Goal: Information Seeking & Learning: Check status

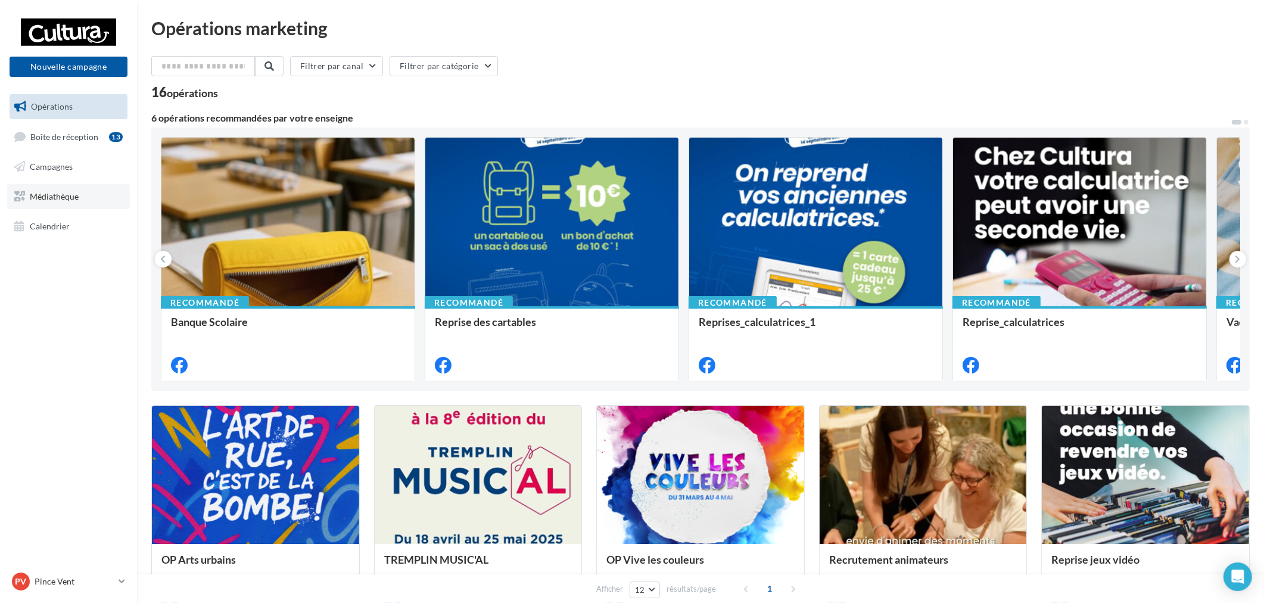
click at [61, 191] on span "Médiathèque" at bounding box center [54, 196] width 49 height 10
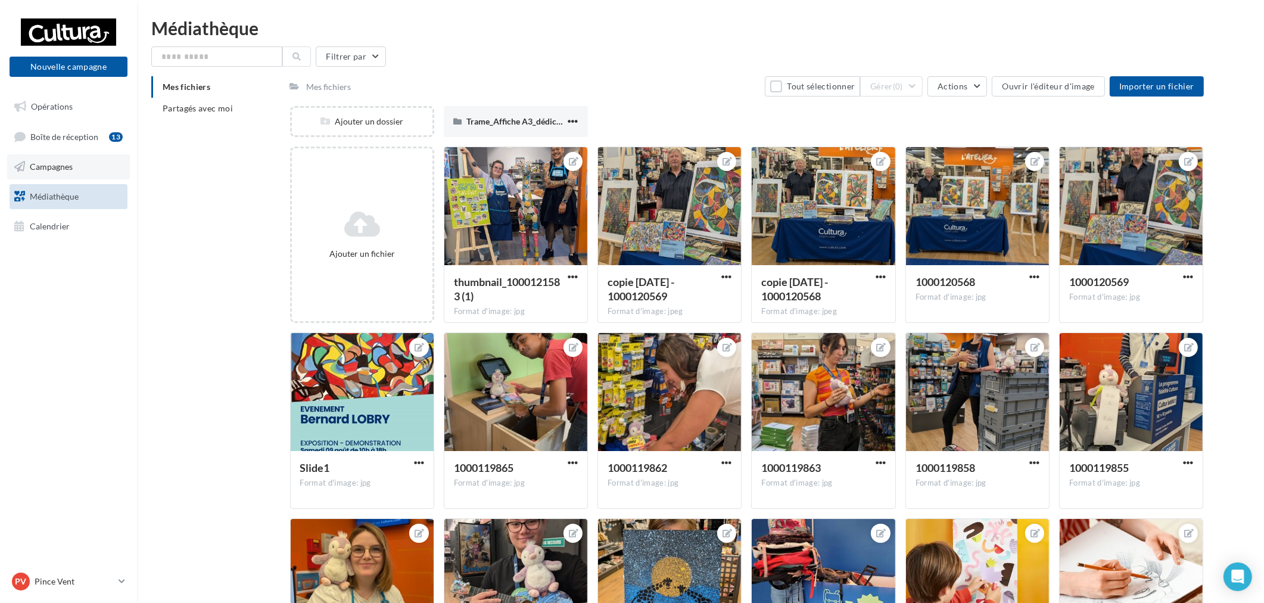
click at [61, 173] on link "Campagnes" at bounding box center [68, 166] width 123 height 25
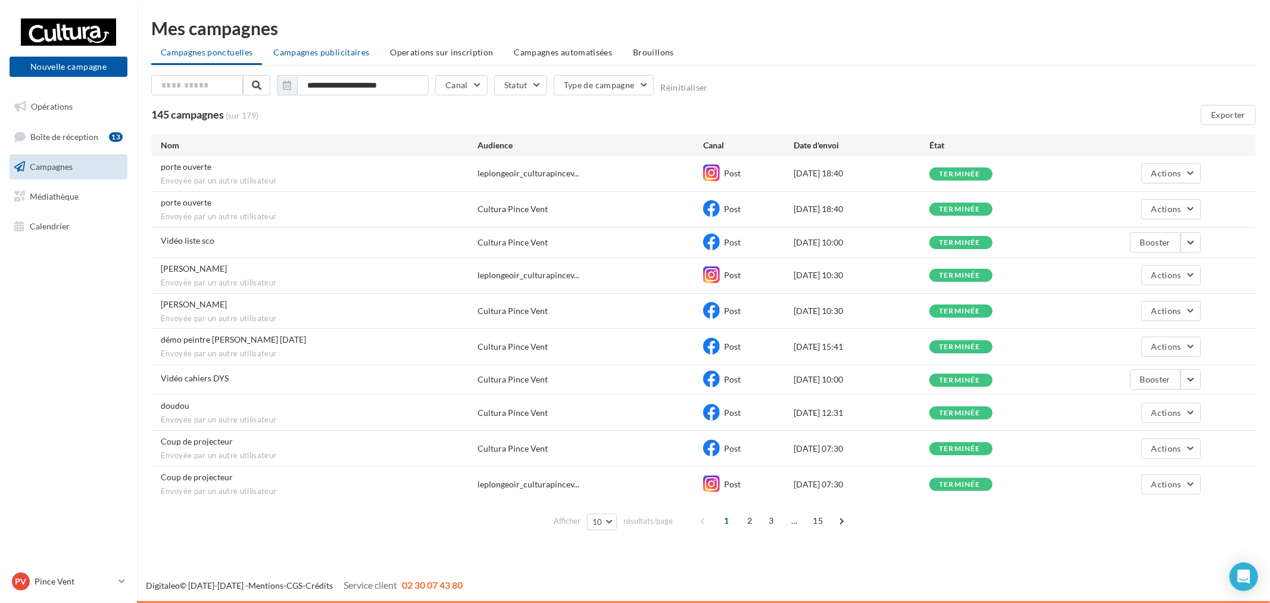
click at [342, 54] on span "Campagnes publicitaires" at bounding box center [321, 52] width 96 height 10
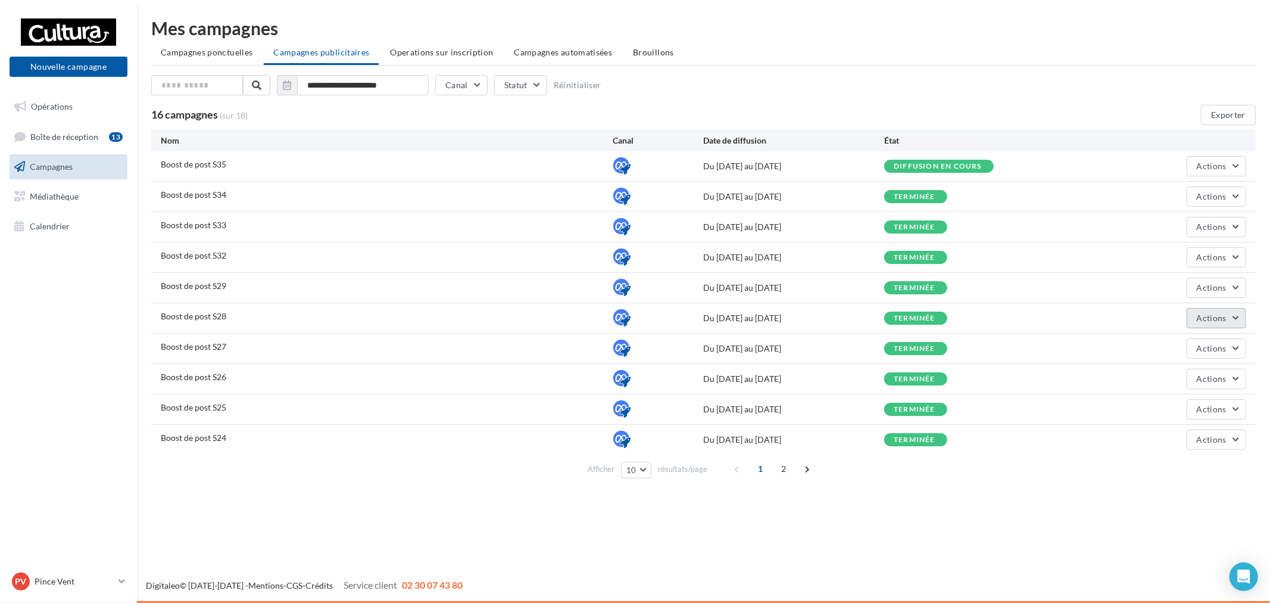
click at [1218, 319] on span "Actions" at bounding box center [1212, 318] width 30 height 10
click at [1172, 372] on button "Voir les résultats" at bounding box center [1186, 376] width 119 height 31
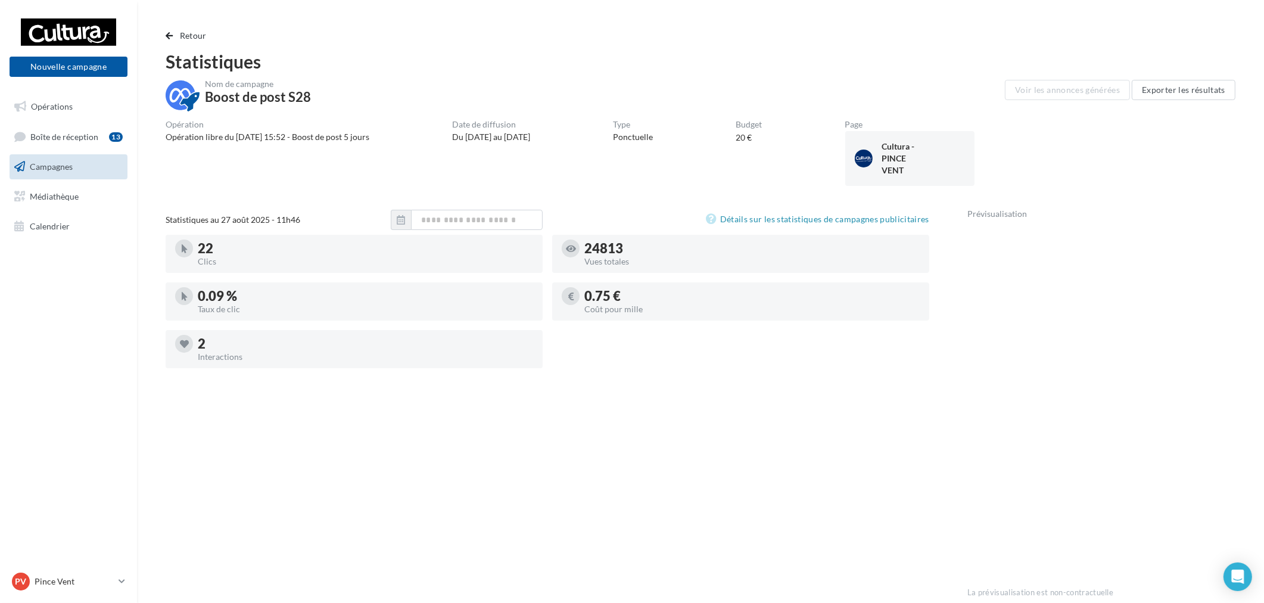
click at [204, 43] on div "Retour Statistiques Nom de campagne Boost de post S28 Voir les annonces générée…" at bounding box center [700, 489] width 1098 height 921
click at [197, 32] on span "Retour" at bounding box center [193, 35] width 27 height 10
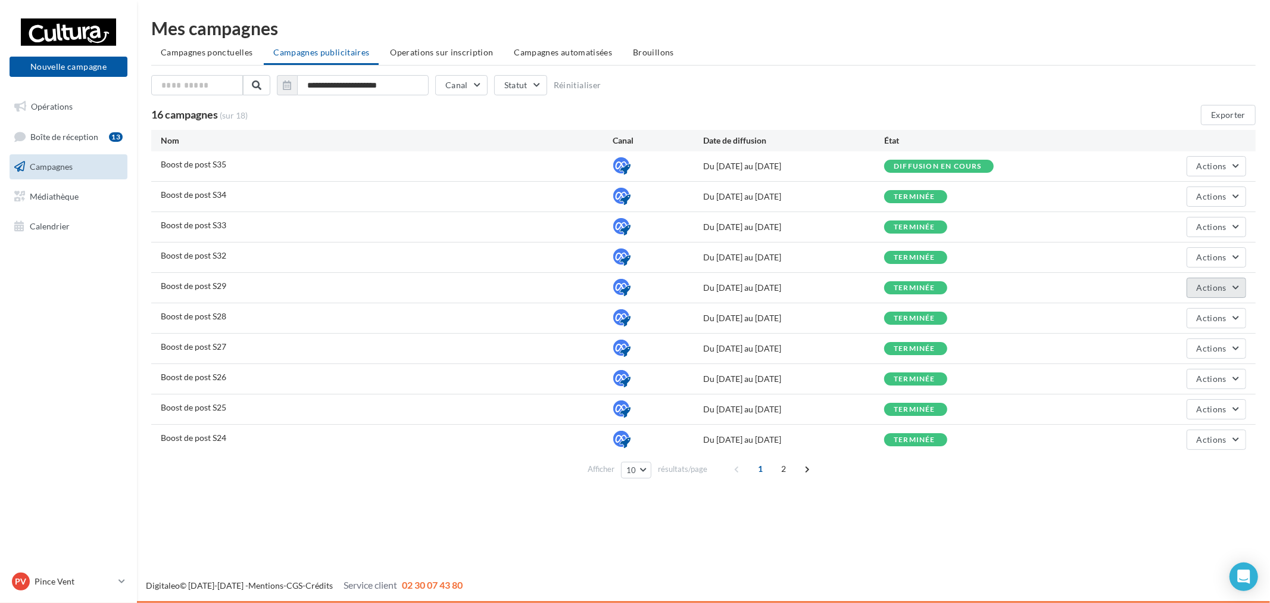
click at [1212, 282] on span "Actions" at bounding box center [1212, 287] width 30 height 10
click at [1189, 342] on button "Voir les résultats" at bounding box center [1186, 346] width 119 height 31
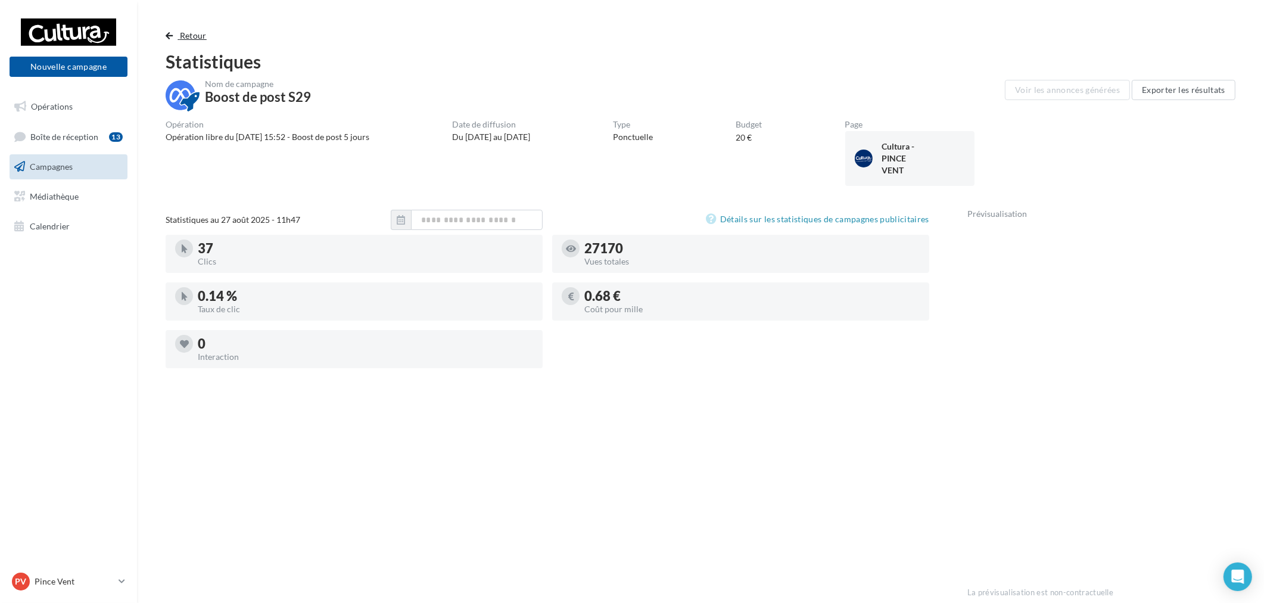
click at [192, 39] on span "Retour" at bounding box center [193, 35] width 27 height 10
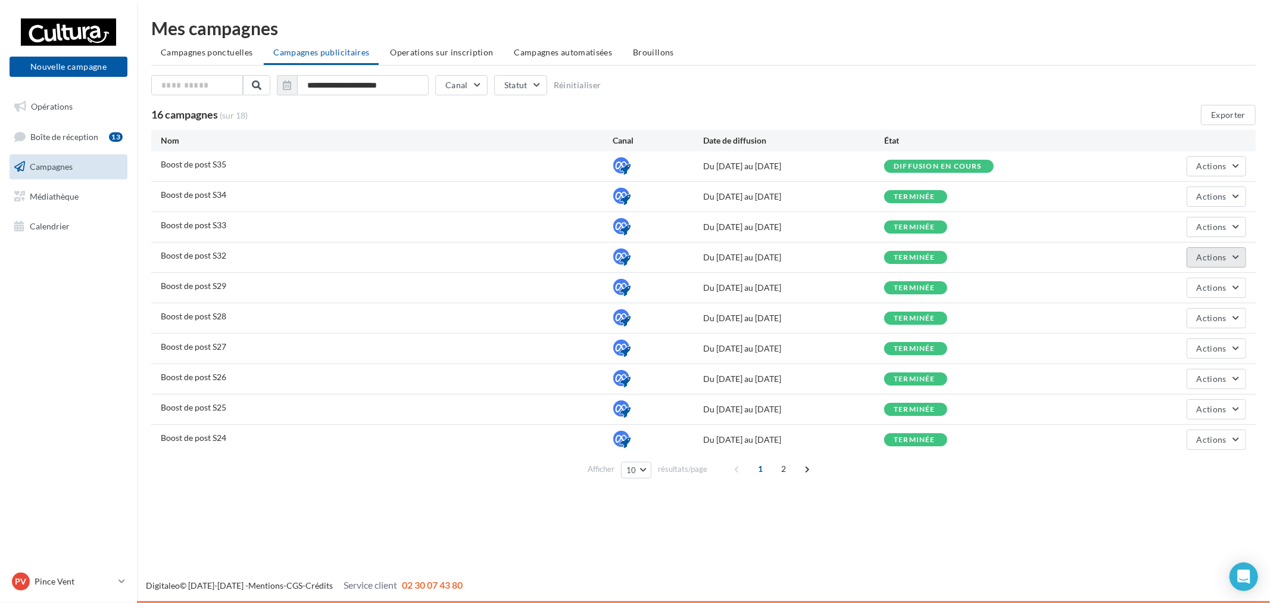
click at [1237, 251] on button "Actions" at bounding box center [1217, 257] width 60 height 20
click at [1181, 319] on button "Voir les résultats" at bounding box center [1186, 316] width 119 height 31
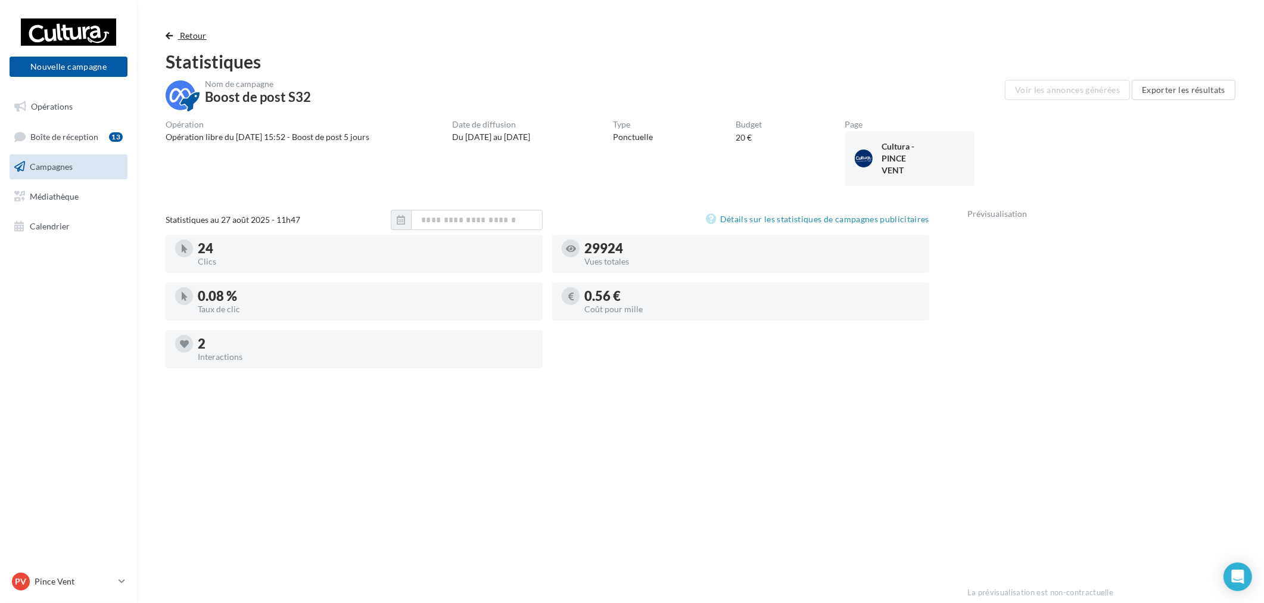
click at [174, 39] on button "Retour" at bounding box center [189, 36] width 46 height 14
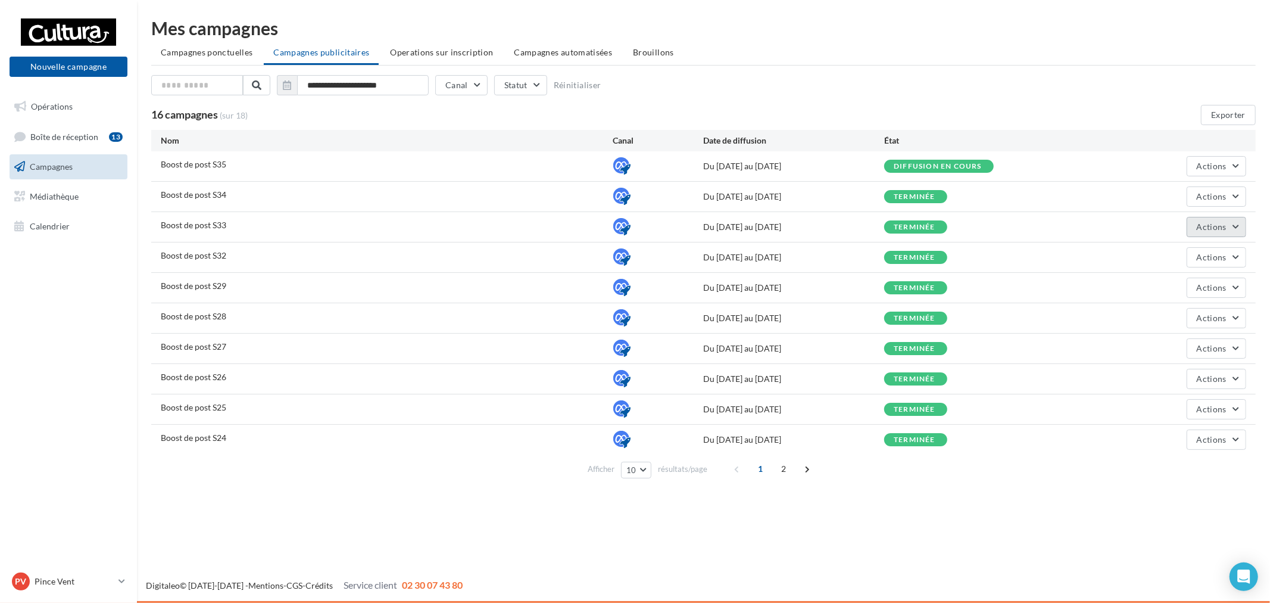
click at [1216, 229] on span "Actions" at bounding box center [1212, 227] width 30 height 10
click at [1197, 284] on button "Voir les résultats" at bounding box center [1186, 285] width 119 height 31
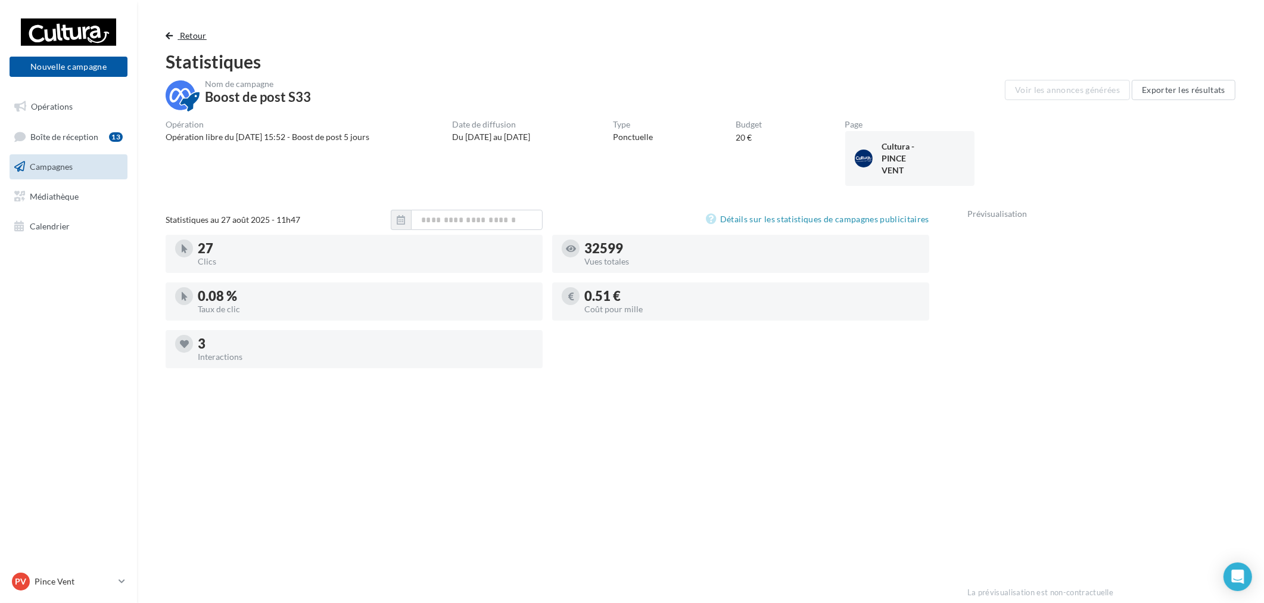
click at [183, 39] on span "Retour" at bounding box center [193, 35] width 27 height 10
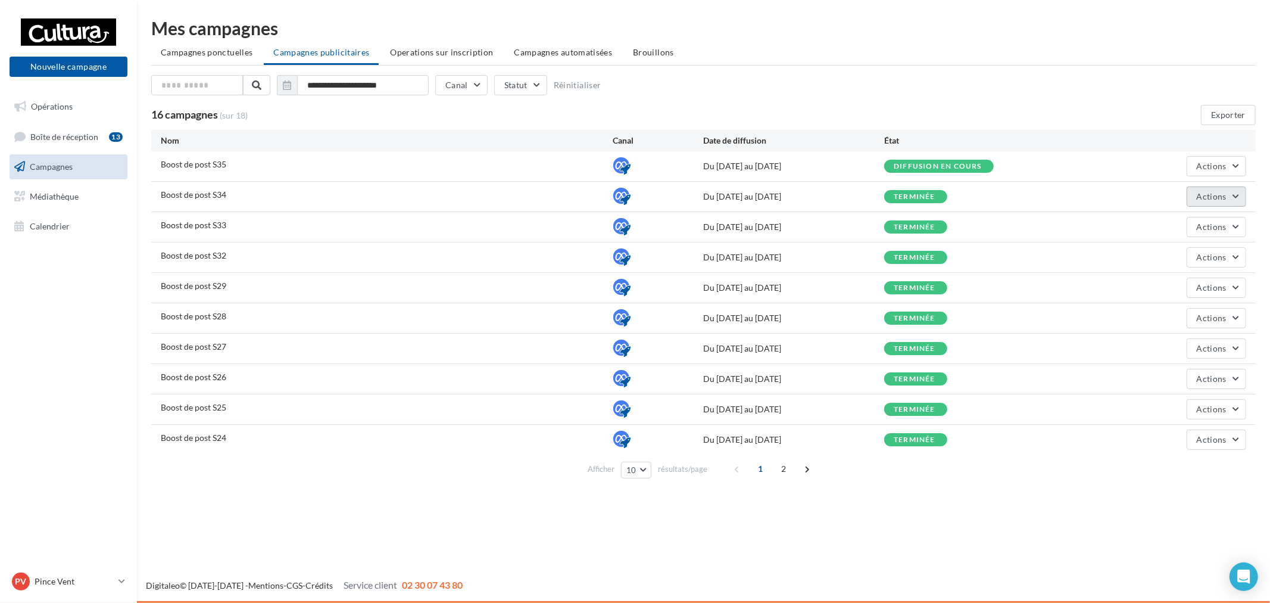
click at [1223, 197] on span "Actions" at bounding box center [1212, 196] width 30 height 10
drag, startPoint x: 1189, startPoint y: 286, endPoint x: 1195, endPoint y: 257, distance: 29.8
click at [1195, 257] on ul "Éditer Voir les résultats Voir les prélèvements Renommer" at bounding box center [1186, 271] width 119 height 124
click at [1195, 257] on button "Actions" at bounding box center [1217, 257] width 60 height 20
click at [1242, 194] on button "Actions" at bounding box center [1217, 196] width 60 height 20
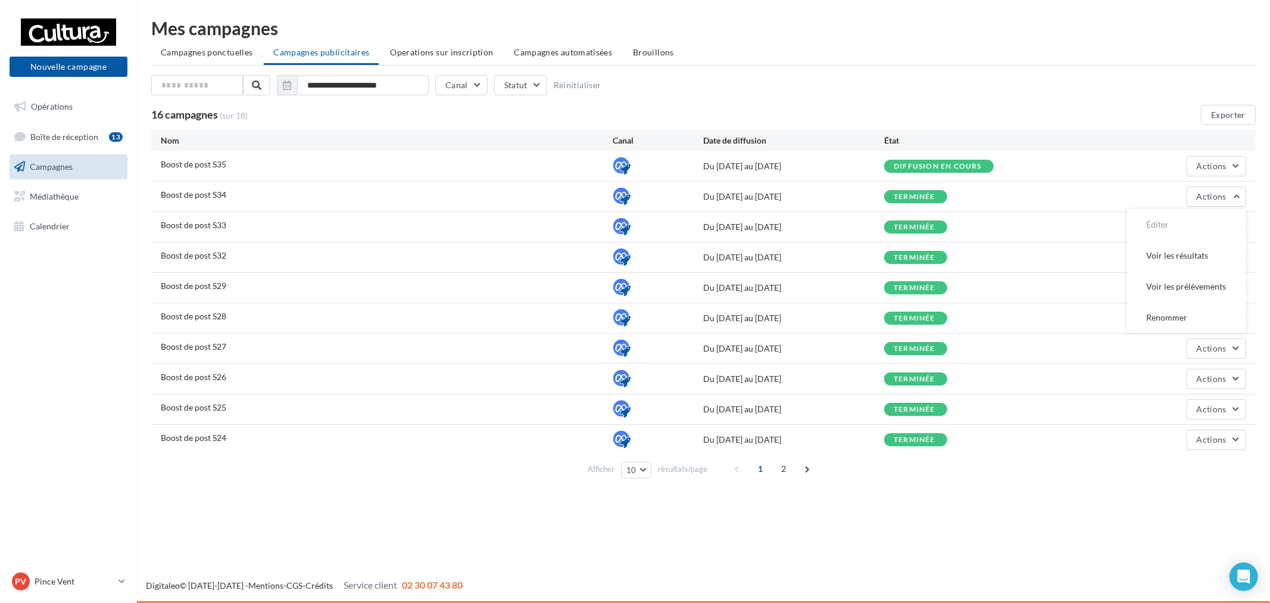
click at [1201, 257] on button "Voir les résultats" at bounding box center [1186, 255] width 119 height 31
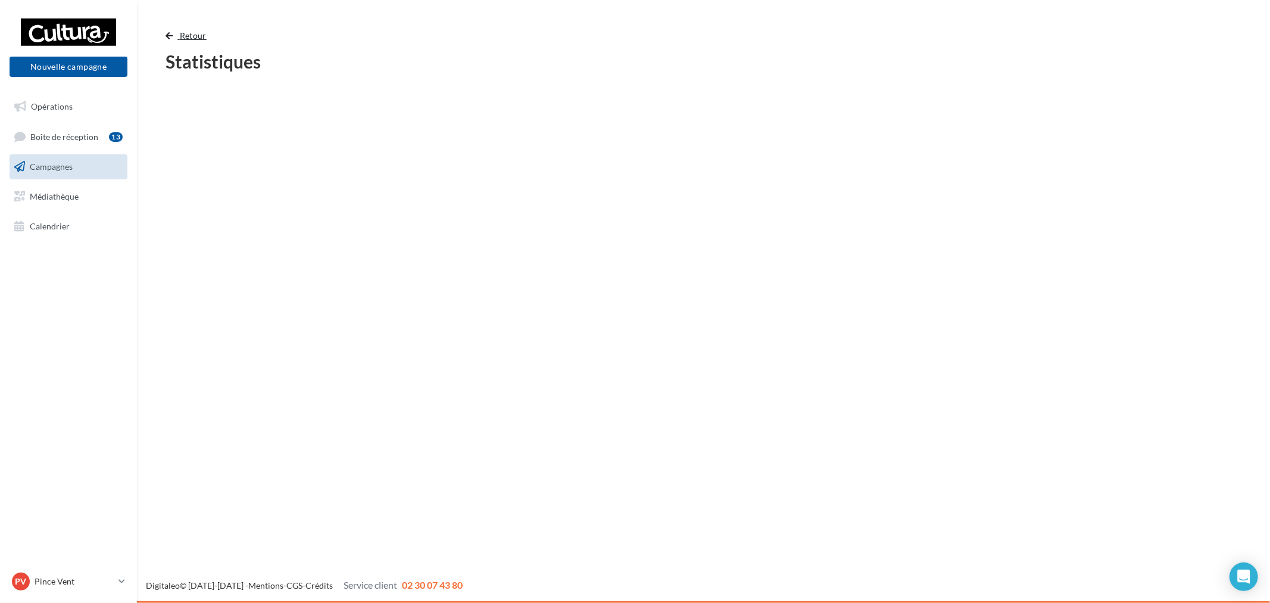
click at [192, 39] on span "Retour" at bounding box center [193, 35] width 27 height 10
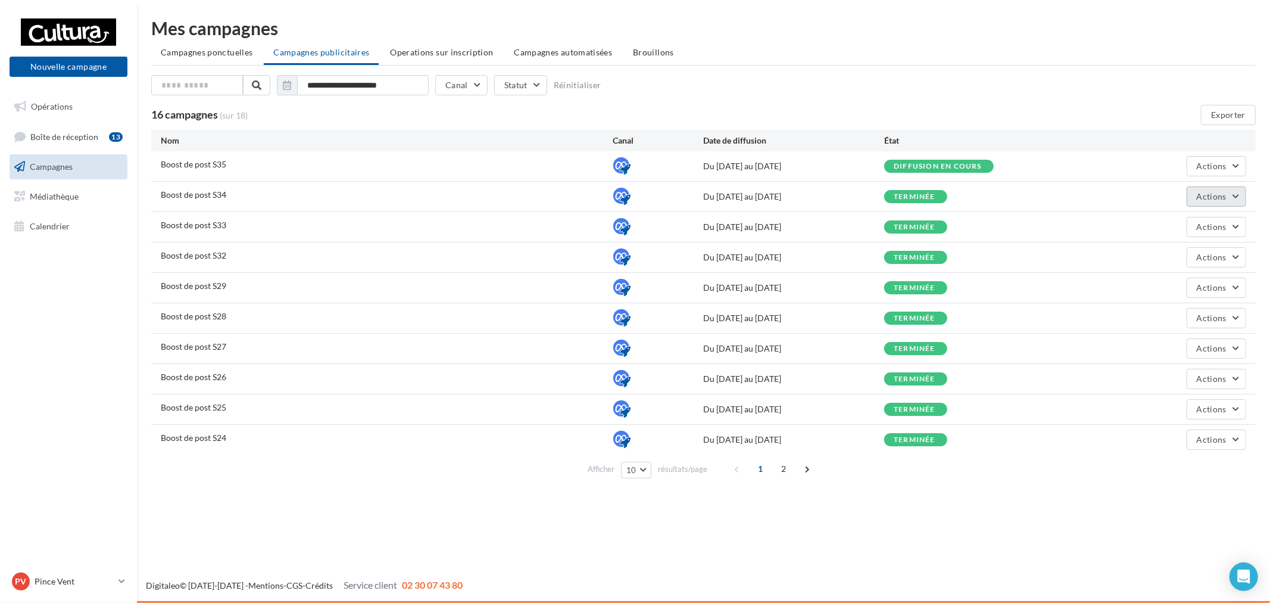
click at [1230, 200] on button "Actions" at bounding box center [1217, 196] width 60 height 20
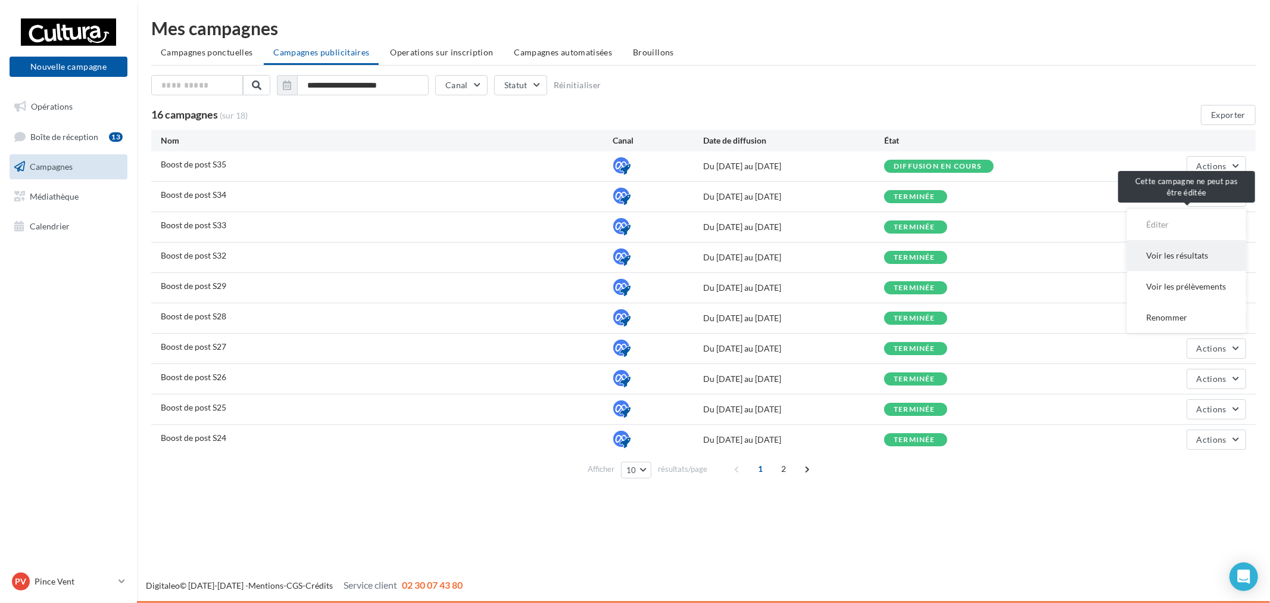
click at [1167, 253] on button "Voir les résultats" at bounding box center [1186, 255] width 119 height 31
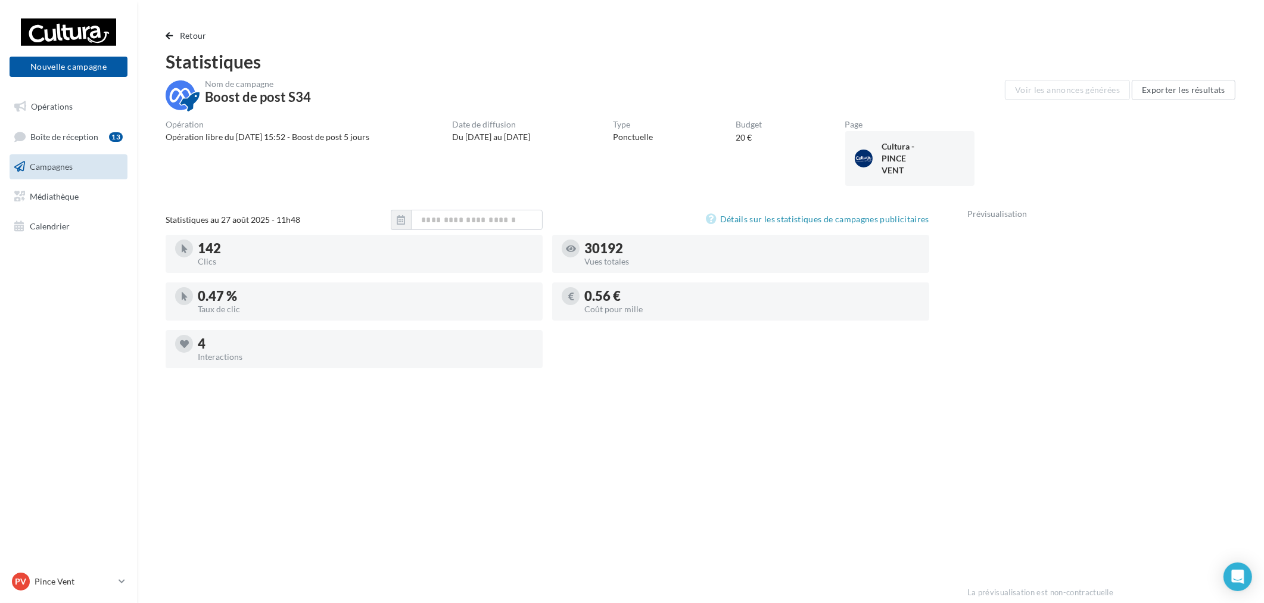
click at [92, 563] on nav "Nouvelle campagne Nouvelle campagne Opérations Boîte de réception 13 Campagnes …" at bounding box center [68, 301] width 137 height 603
click at [79, 570] on link "PV Pince Vent r.duriaux5@cultura.fr" at bounding box center [69, 581] width 118 height 23
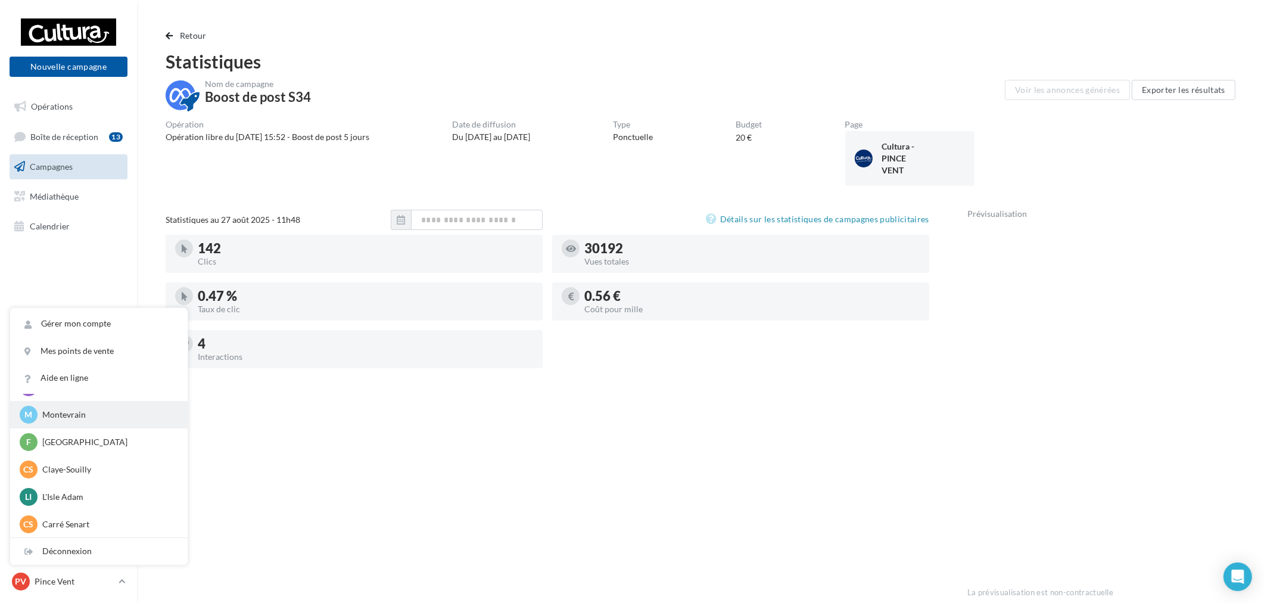
scroll to position [82, 0]
click at [96, 515] on div "SG Ste Geneviève des Bois r.duriaux6@cultura.fr" at bounding box center [99, 524] width 158 height 18
click at [95, 521] on p "Ste Geneviève des Bois" at bounding box center [107, 523] width 131 height 12
